Goal: Task Accomplishment & Management: Use online tool/utility

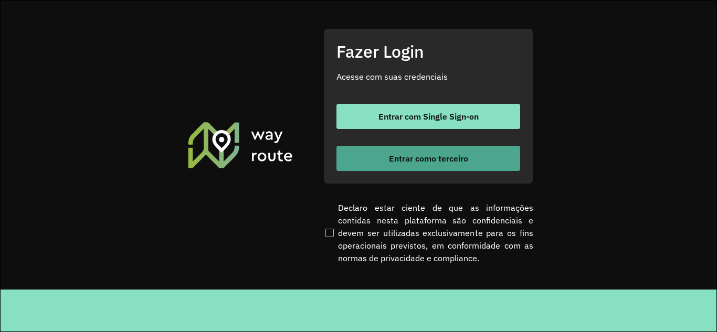
click at [434, 162] on span "Entrar como terceiro" at bounding box center [428, 158] width 79 height 8
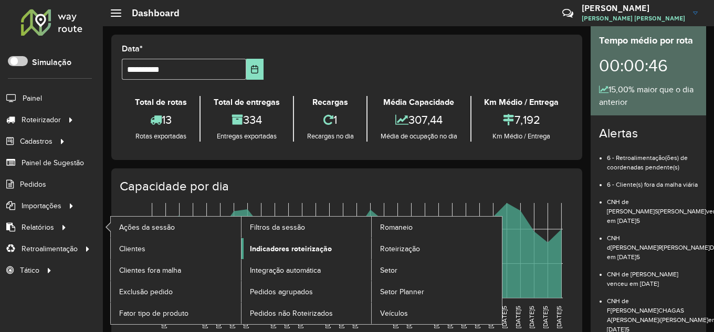
click at [318, 257] on link "Indicadores roteirização" at bounding box center [307, 248] width 130 height 21
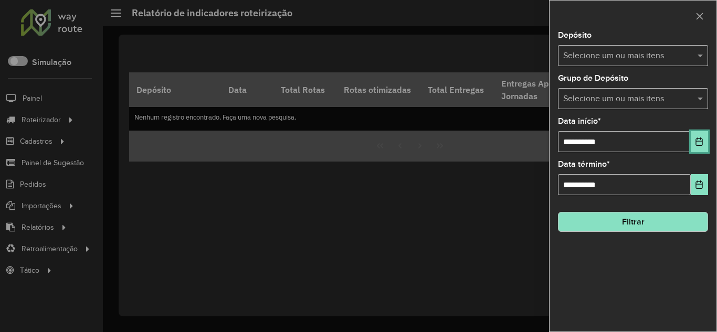
click at [705, 139] on button "Choose Date" at bounding box center [699, 141] width 17 height 21
click at [698, 142] on icon "Choose Date" at bounding box center [699, 142] width 8 height 8
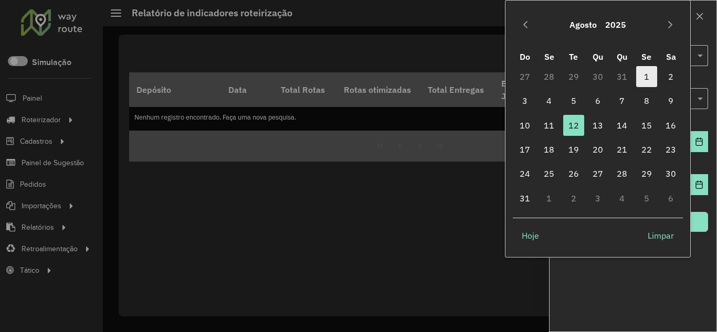
click at [641, 76] on span "1" at bounding box center [647, 76] width 21 height 21
type input "**********"
click at [641, 76] on span "1" at bounding box center [647, 76] width 21 height 21
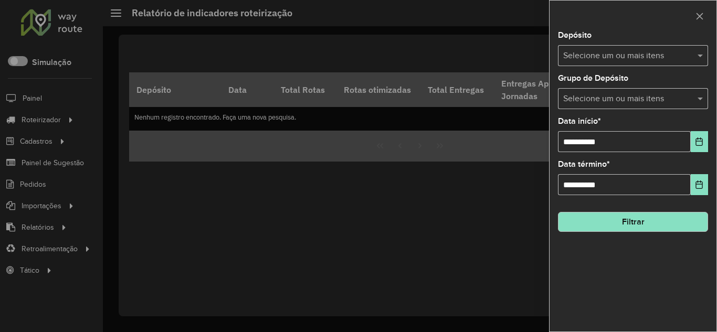
click at [638, 44] on div "Depósito Selecione um ou mais itens" at bounding box center [633, 49] width 150 height 35
click at [638, 52] on input "text" at bounding box center [628, 56] width 134 height 13
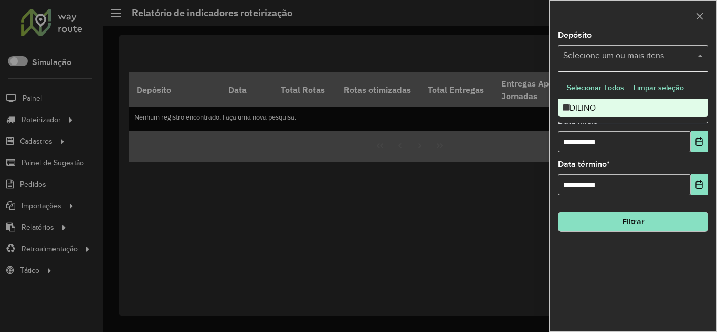
click at [571, 109] on div "DILINO" at bounding box center [633, 108] width 149 height 18
click at [554, 124] on div "**********" at bounding box center [633, 182] width 167 height 300
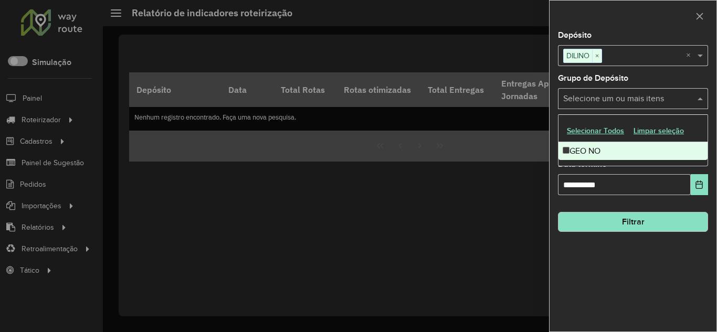
click at [617, 90] on div "Selecione um ou mais itens" at bounding box center [633, 98] width 150 height 21
click at [617, 95] on input "text" at bounding box center [628, 99] width 134 height 13
click at [636, 226] on button "Filtrar" at bounding box center [633, 222] width 150 height 20
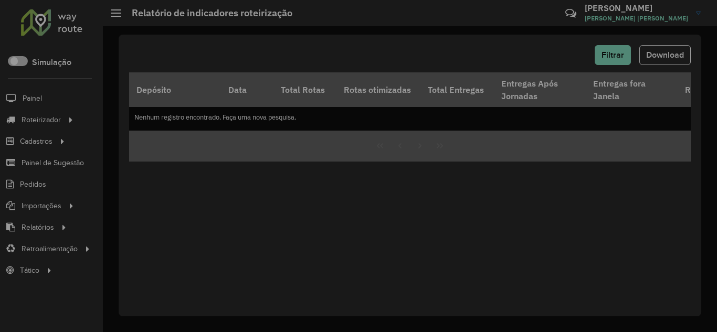
click at [636, 226] on hb-app "Aguarde... Pop-up bloqueado! Seu navegador bloqueou automáticamente a abertura …" at bounding box center [358, 166] width 717 height 332
click at [0, 0] on div "Aguarde..." at bounding box center [0, 0] width 0 height 0
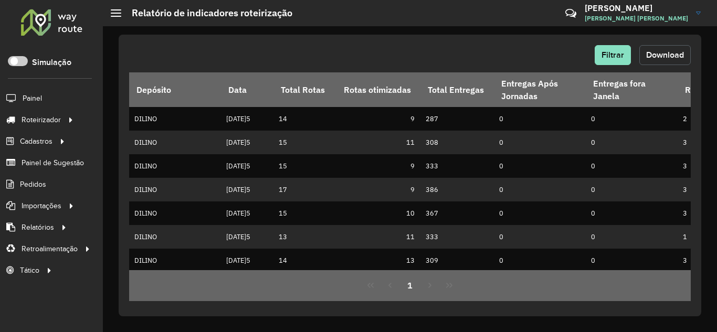
click at [662, 48] on button "Download" at bounding box center [665, 55] width 51 height 20
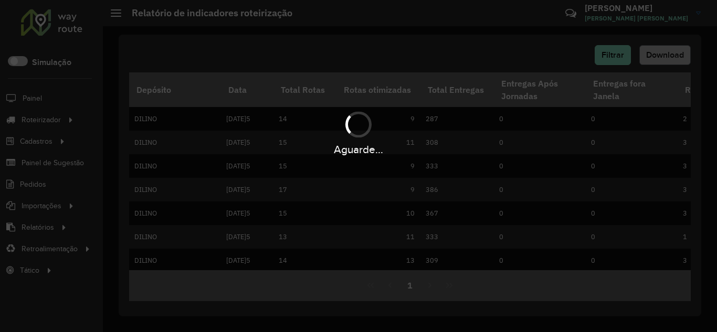
click at [662, 48] on div "Aguarde..." at bounding box center [358, 166] width 717 height 332
